Goal: Use online tool/utility: Utilize a website feature to perform a specific function

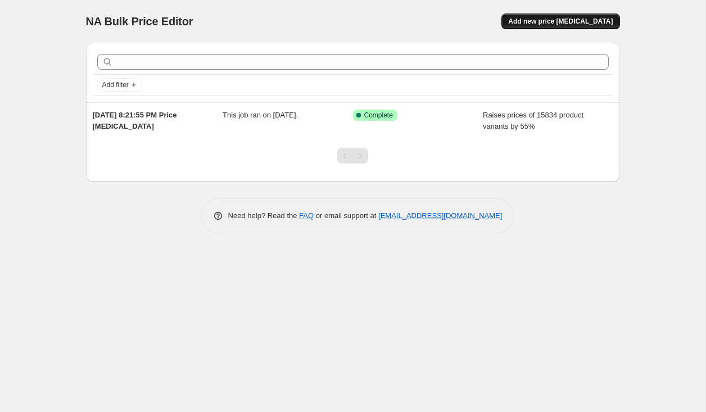
click at [534, 25] on span "Add new price [MEDICAL_DATA]" at bounding box center [560, 21] width 105 height 9
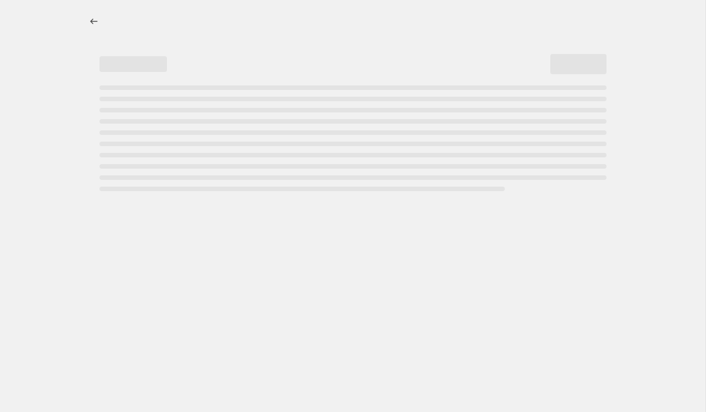
select select "percentage"
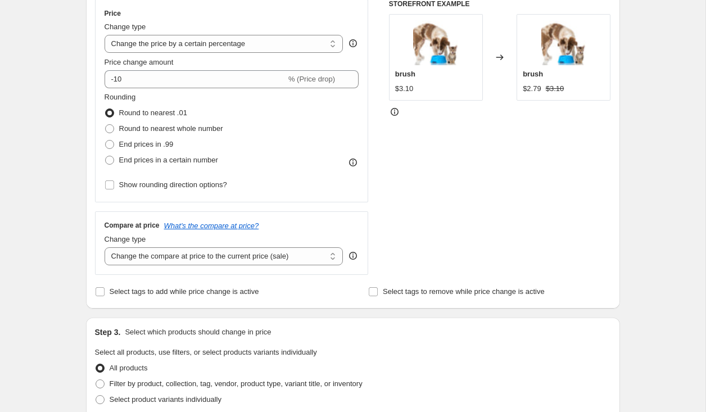
scroll to position [208, 0]
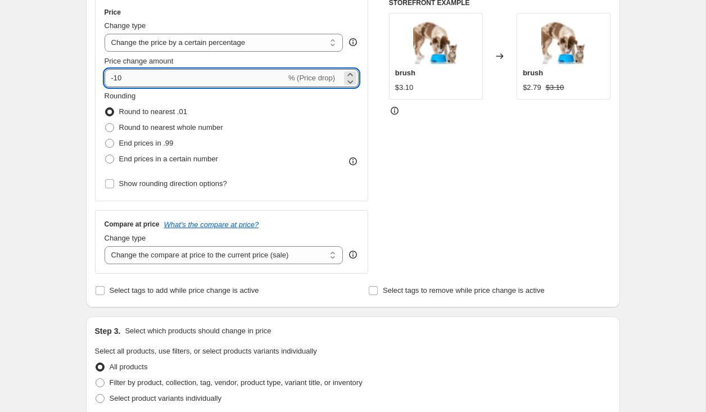
click at [133, 81] on input "-10" at bounding box center [195, 78] width 181 height 18
drag, startPoint x: 133, startPoint y: 81, endPoint x: 102, endPoint y: 80, distance: 30.9
click at [102, 80] on div "Price Change type Change the price to a certain amount Change the price by a ce…" at bounding box center [232, 99] width 274 height 203
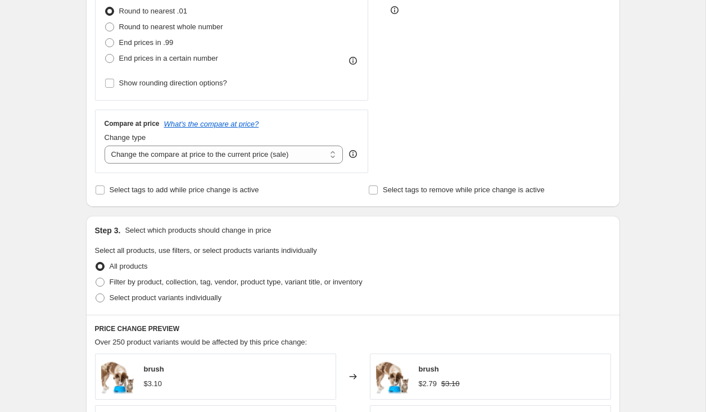
scroll to position [312, 0]
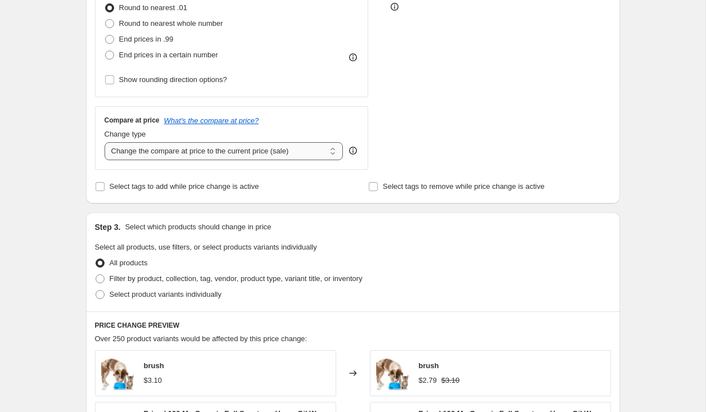
type input "45"
click at [327, 150] on select "Change the compare at price to the current price (sale) Change the compare at p…" at bounding box center [224, 151] width 239 height 18
select select "no_change"
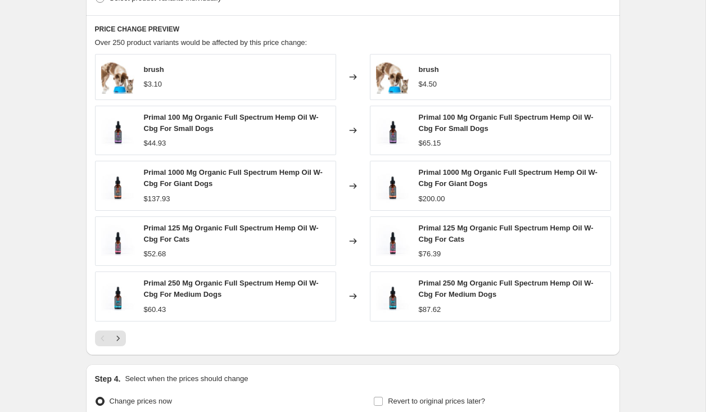
scroll to position [725, 0]
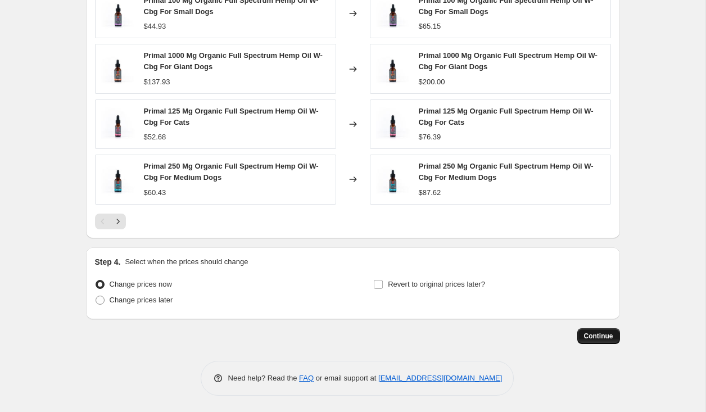
click at [591, 337] on span "Continue" at bounding box center [598, 336] width 29 height 9
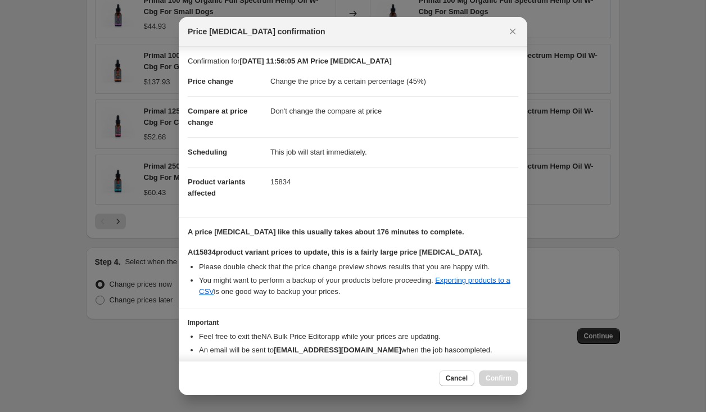
scroll to position [54, 0]
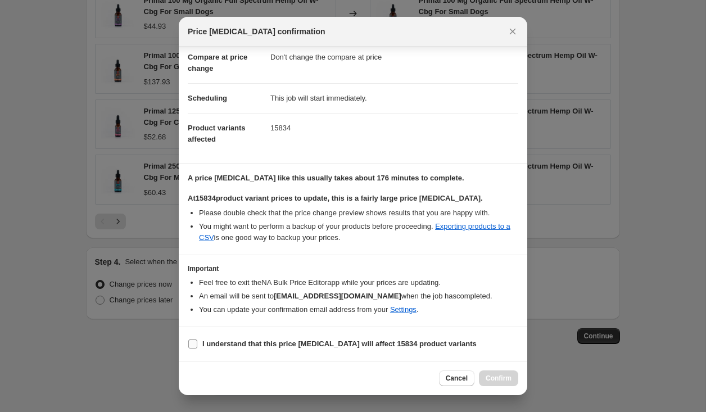
click at [192, 342] on input "I understand that this price [MEDICAL_DATA] will affect 15834 product variants" at bounding box center [192, 343] width 9 height 9
checkbox input "true"
click at [500, 379] on span "Confirm" at bounding box center [498, 378] width 26 height 9
